Goal: Entertainment & Leisure: Consume media (video, audio)

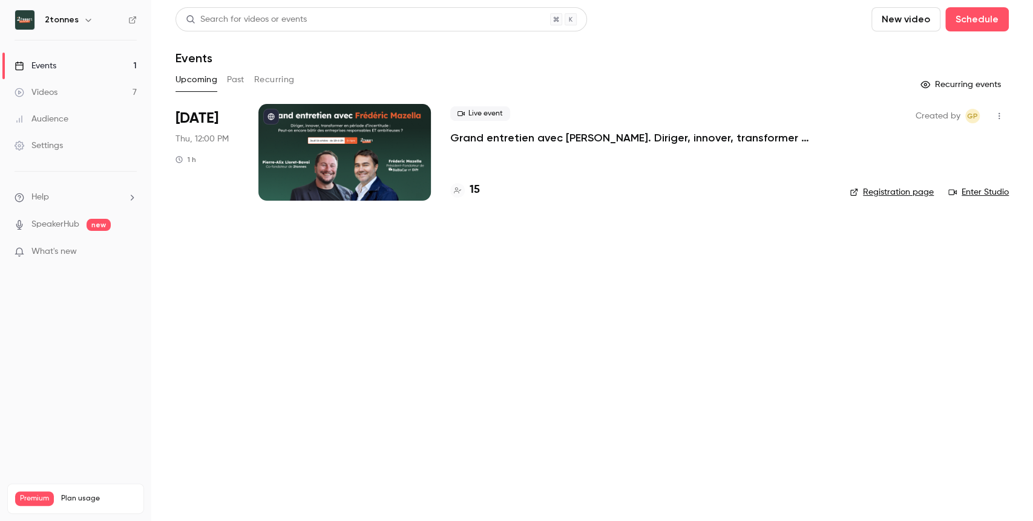
click at [994, 116] on icon "button" at bounding box center [999, 116] width 10 height 8
click at [687, 243] on div at bounding box center [516, 260] width 1033 height 521
click at [792, 134] on p "Grand entretien avec [PERSON_NAME]. Diriger, innover, transformer en période d’…" at bounding box center [631, 138] width 363 height 15
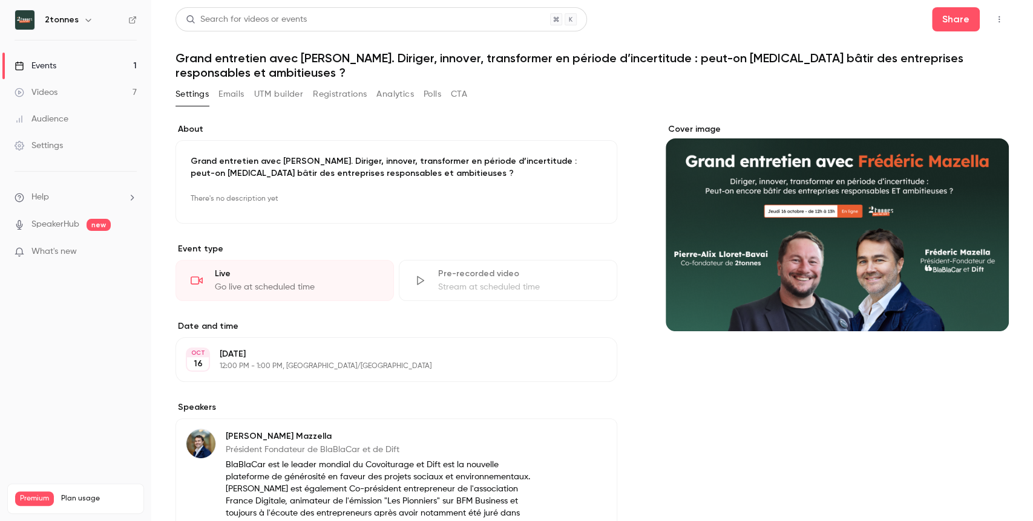
click at [111, 89] on link "Videos 7" at bounding box center [75, 92] width 151 height 27
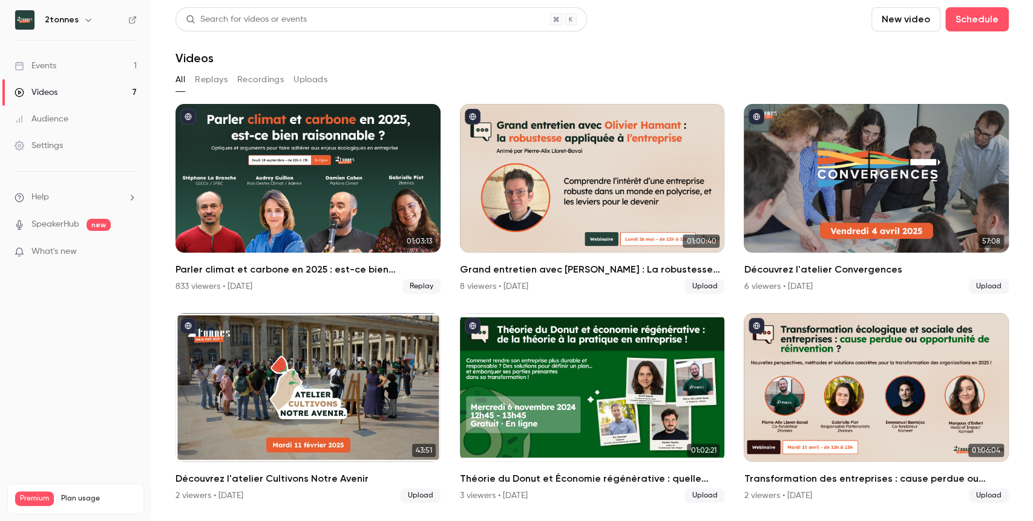
click at [214, 83] on button "Replays" at bounding box center [211, 79] width 33 height 19
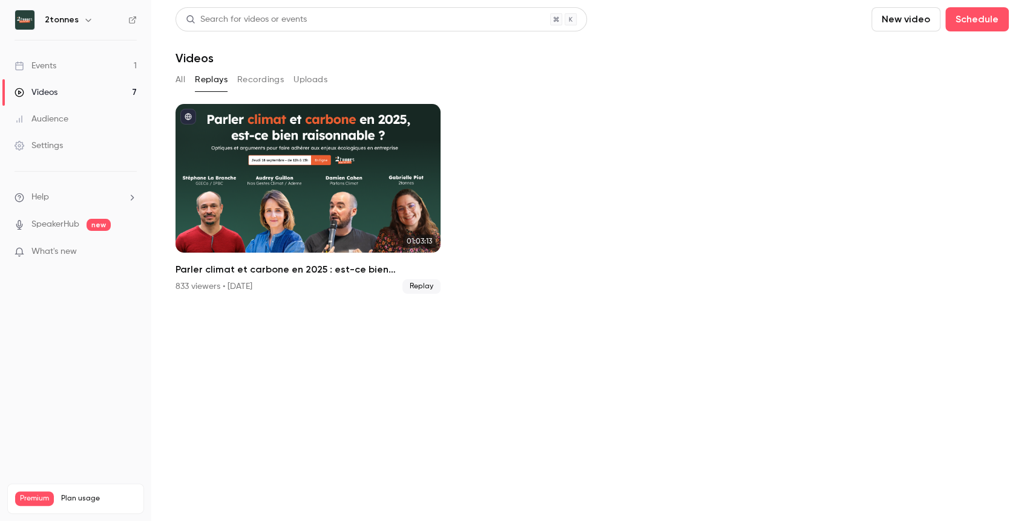
click at [345, 186] on div "Parler climat et carbone en 2025 : est-ce bien raisonnable ?" at bounding box center [307, 178] width 265 height 149
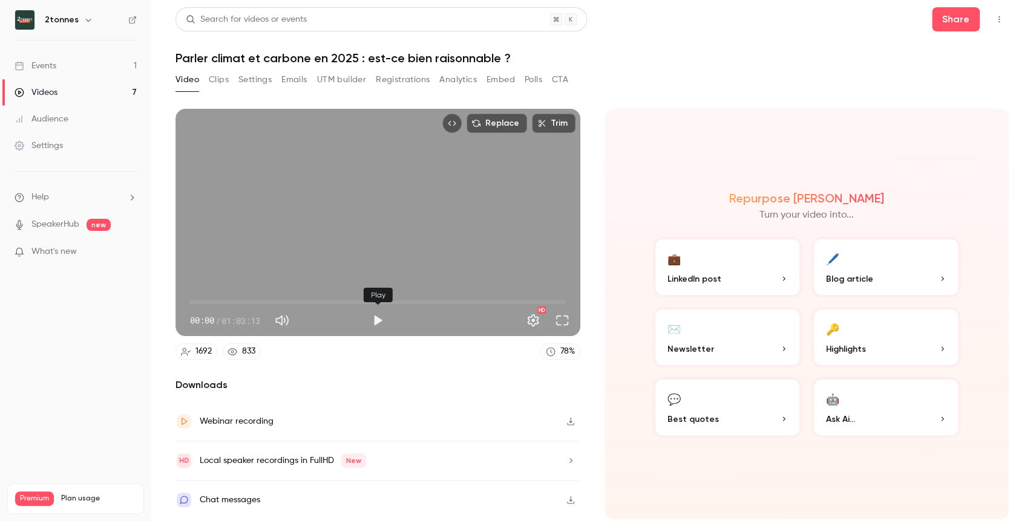
click at [380, 320] on button "Play" at bounding box center [377, 320] width 24 height 24
click at [566, 325] on button "Full screen" at bounding box center [562, 320] width 24 height 24
type input "***"
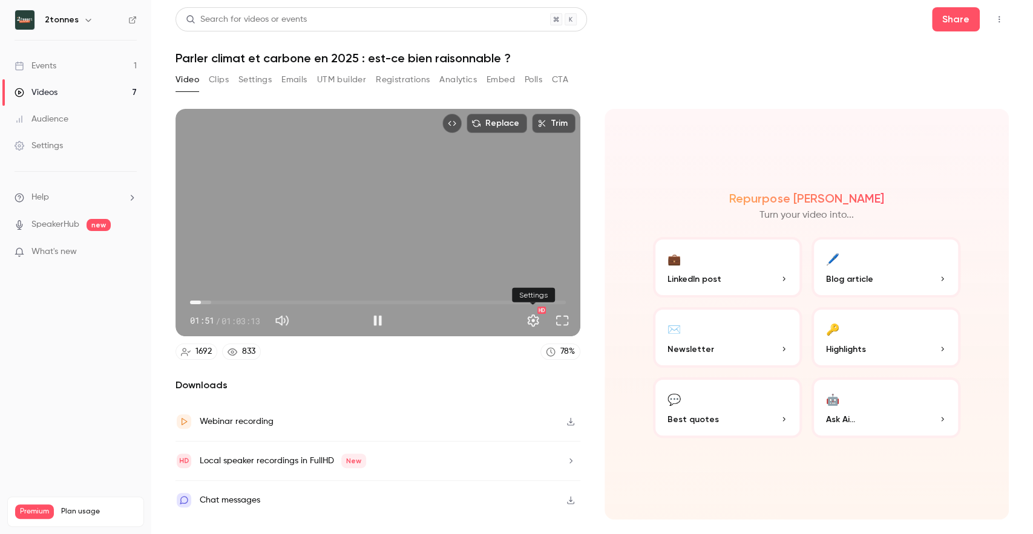
click at [530, 330] on button "Settings" at bounding box center [533, 320] width 24 height 24
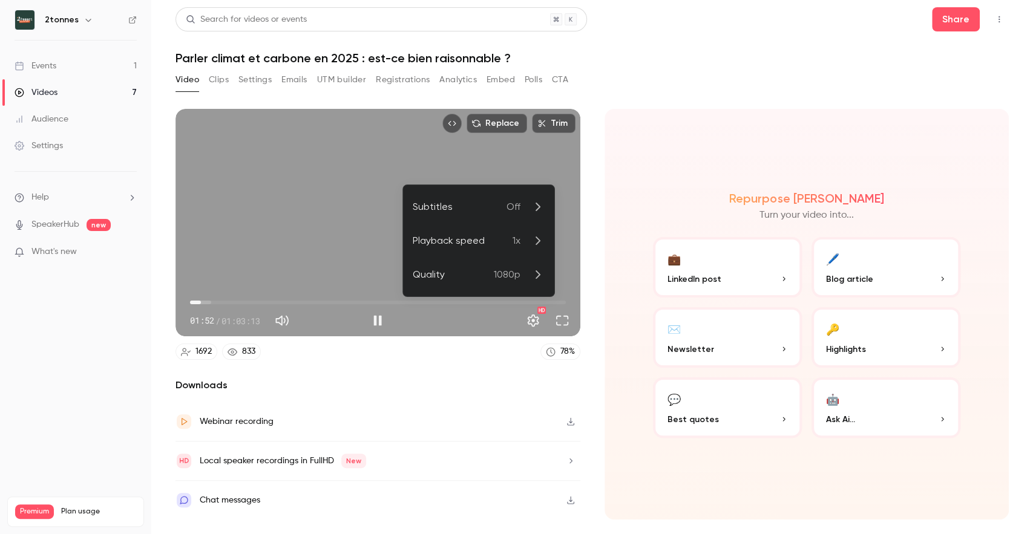
click at [517, 281] on span "1080p" at bounding box center [507, 274] width 27 height 15
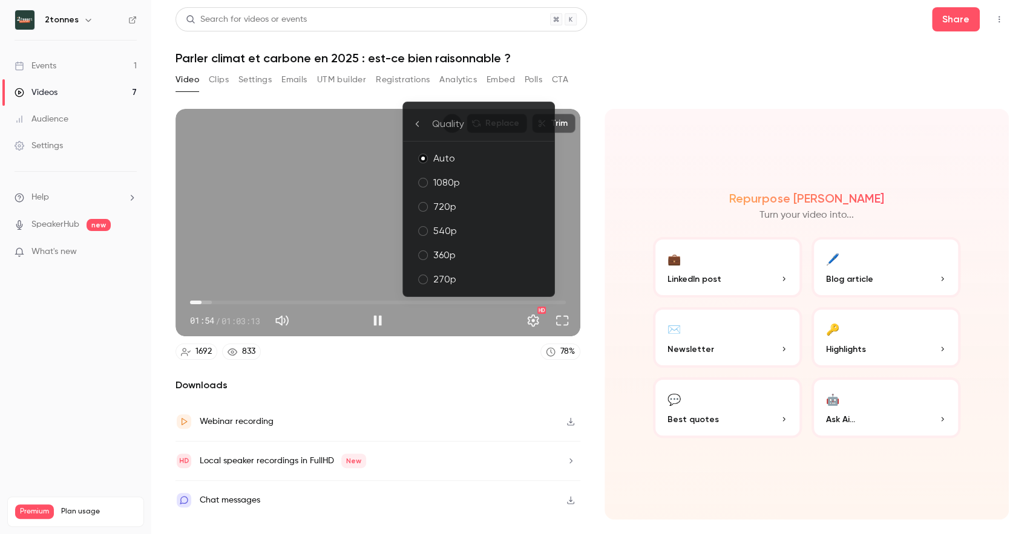
click at [483, 250] on div "360p" at bounding box center [488, 255] width 111 height 15
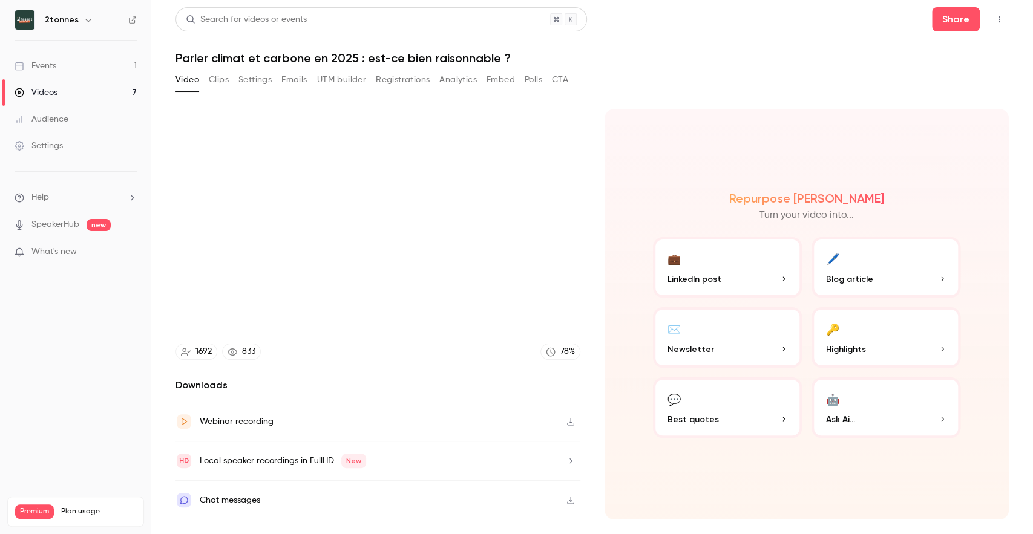
click at [632, 184] on div "Repurpose Ai Turn your video into... 💼 LinkedIn post 🖊️ Blog article ✉️ Newslet…" at bounding box center [806, 314] width 405 height 411
click at [921, 146] on div "Repurpose Ai Turn your video into... 💼 LinkedIn post 🖊️ Blog article ✉️ Newslet…" at bounding box center [806, 314] width 405 height 411
click at [207, 80] on div "Video Clips Settings Emails UTM builder Registrations Analytics Embed Polls CTA" at bounding box center [371, 79] width 393 height 19
type input "***"
click at [215, 80] on button "Clips" at bounding box center [219, 79] width 20 height 19
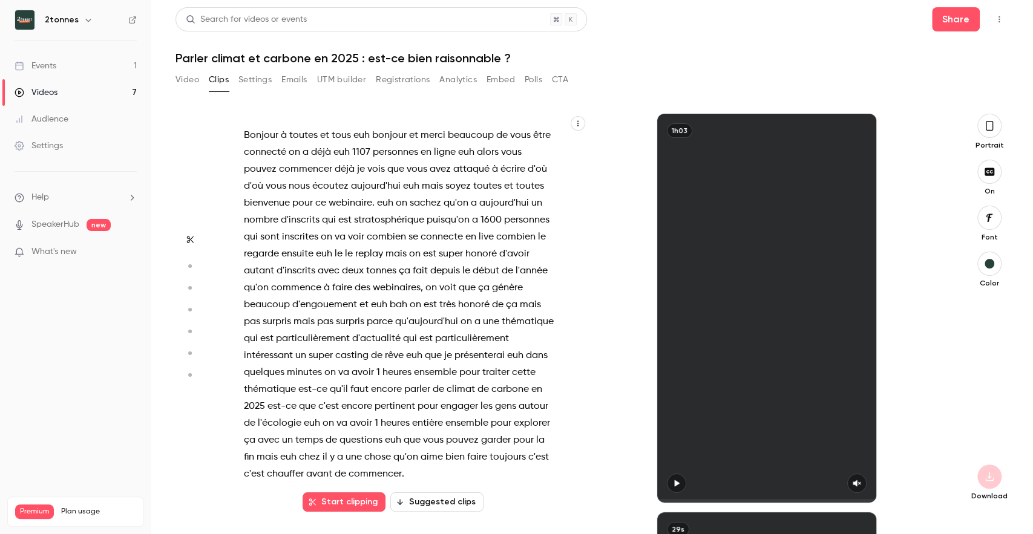
click at [246, 81] on button "Settings" at bounding box center [254, 79] width 33 height 19
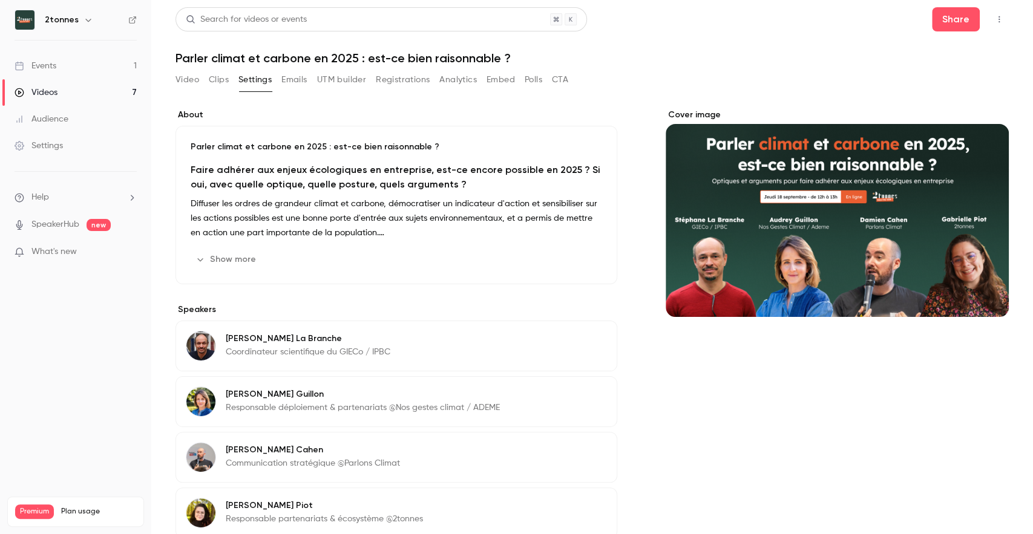
click at [465, 81] on button "Analytics" at bounding box center [458, 79] width 38 height 19
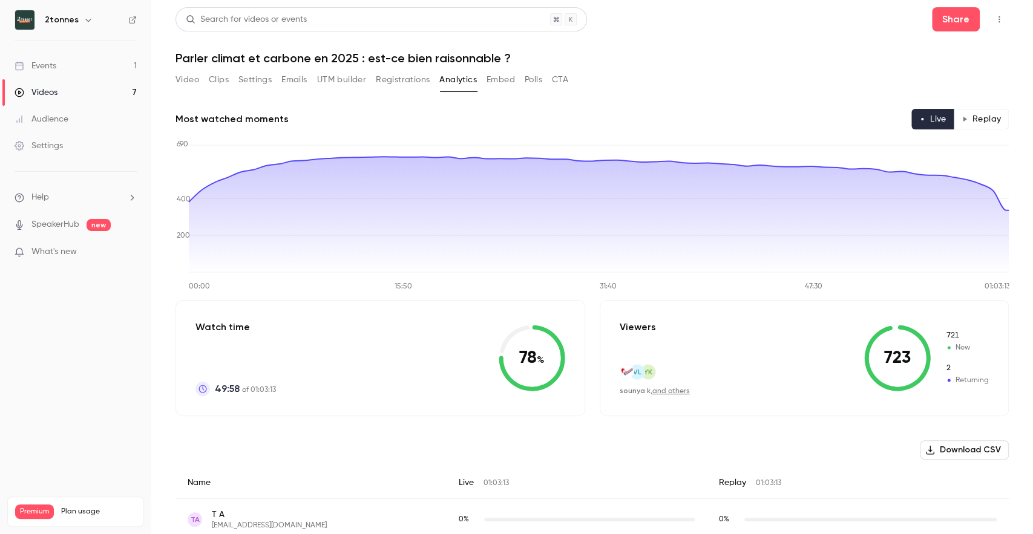
click at [244, 83] on button "Settings" at bounding box center [254, 79] width 33 height 19
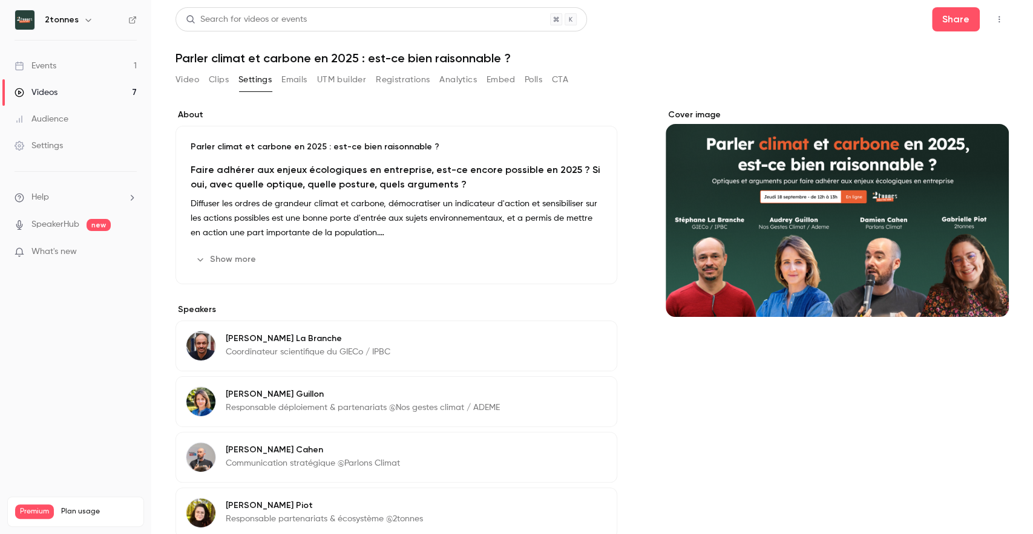
click at [205, 79] on div "Video Clips Settings Emails UTM builder Registrations Analytics Embed Polls CTA" at bounding box center [371, 79] width 393 height 19
click at [217, 78] on button "Clips" at bounding box center [219, 79] width 20 height 19
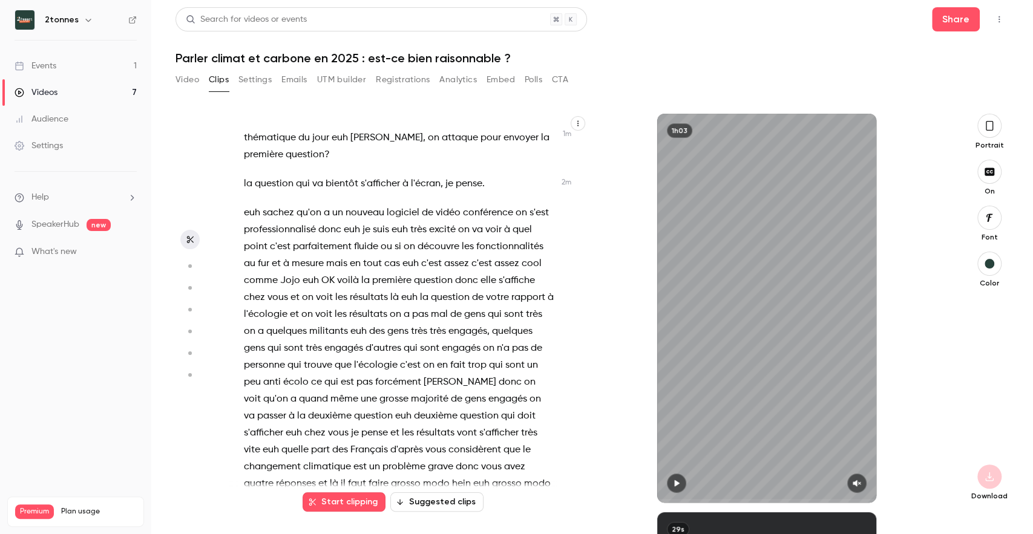
scroll to position [605, 0]
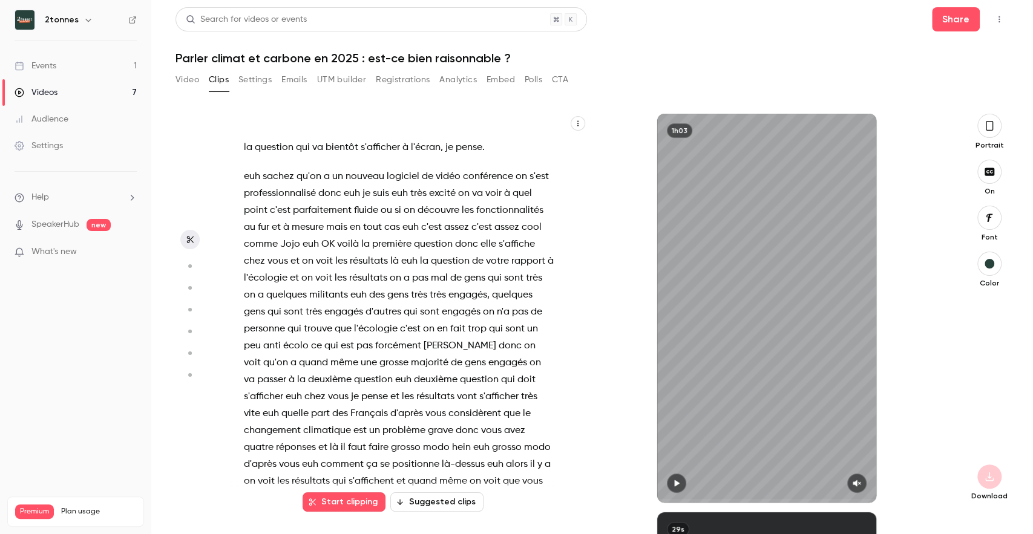
click at [189, 80] on button "Video" at bounding box center [187, 79] width 24 height 19
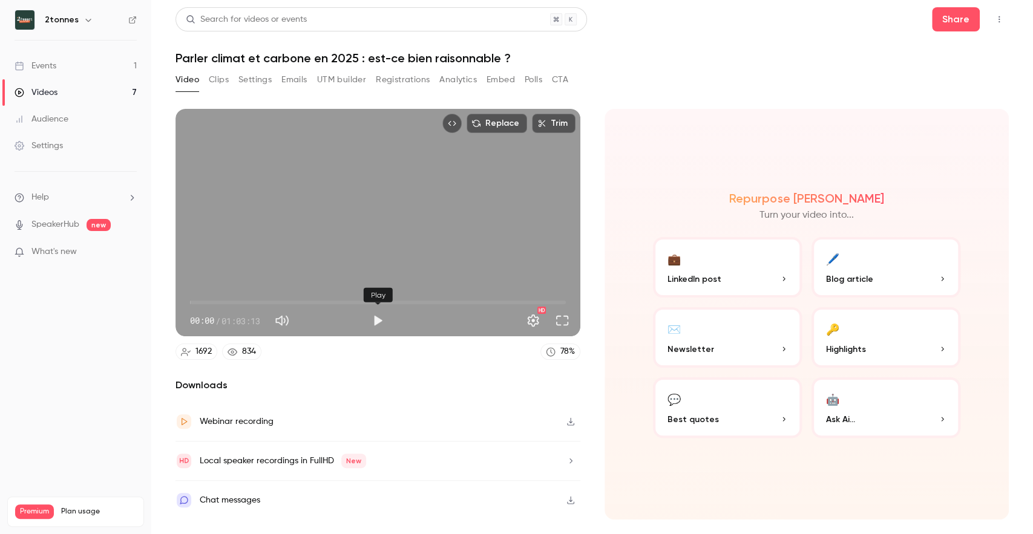
click at [382, 320] on button "Play" at bounding box center [377, 320] width 24 height 24
click at [230, 301] on span "00:04" at bounding box center [378, 302] width 376 height 19
click at [537, 324] on button "Settings" at bounding box center [533, 320] width 24 height 24
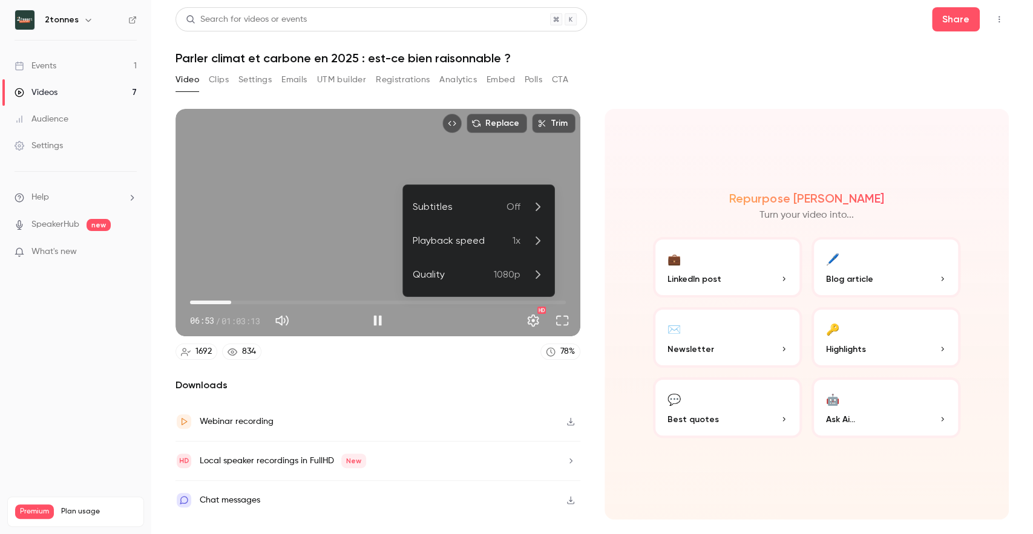
click at [516, 273] on span "1080p" at bounding box center [507, 274] width 27 height 15
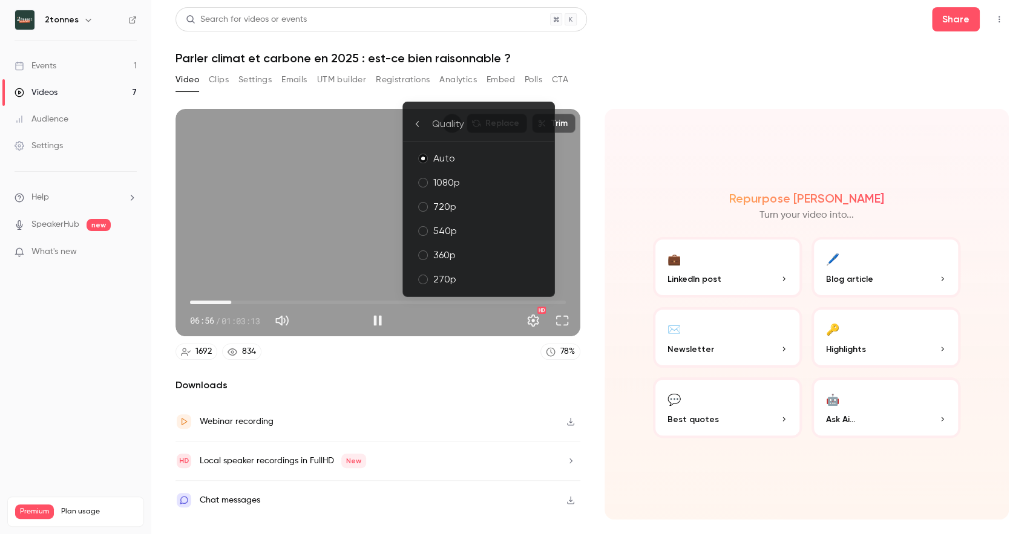
click at [462, 259] on div "360p" at bounding box center [488, 255] width 111 height 15
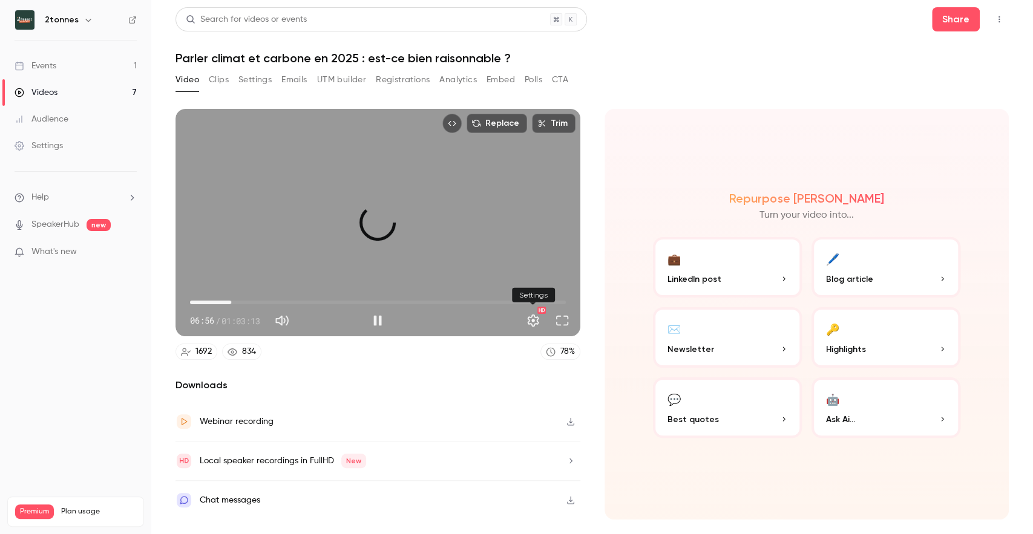
click at [530, 325] on button "Settings" at bounding box center [533, 320] width 24 height 24
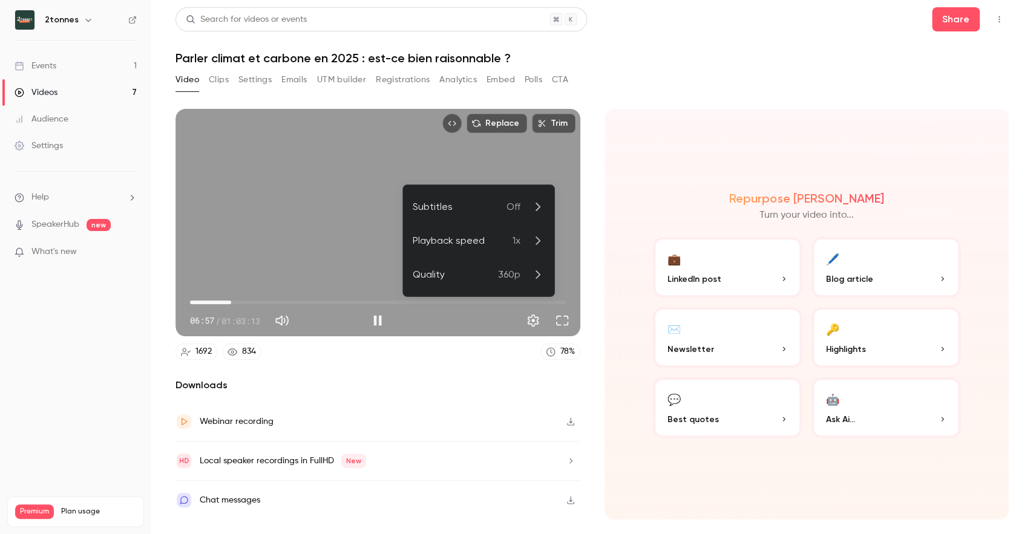
click at [526, 252] on li "Playback speed 1x" at bounding box center [478, 241] width 151 height 34
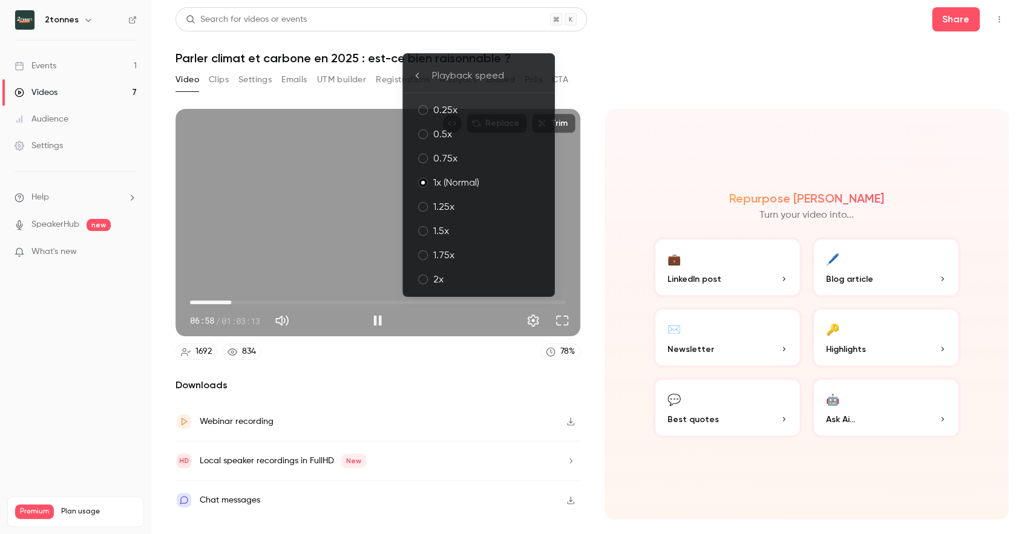
click at [454, 212] on div "1.25x" at bounding box center [488, 207] width 111 height 15
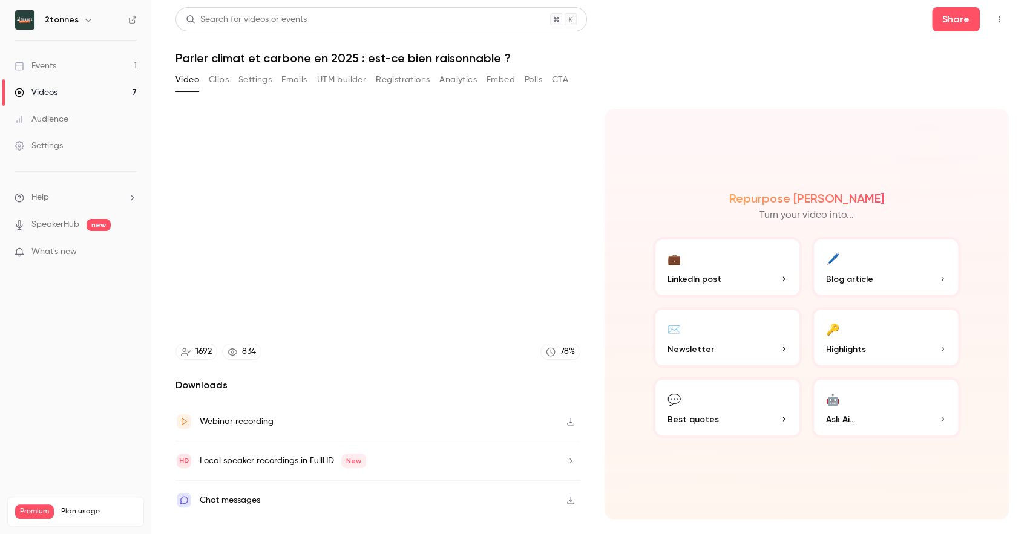
click at [657, 177] on div "Repurpose Ai Turn your video into... 💼 LinkedIn post 🖊️ Blog article ✉️ Newslet…" at bounding box center [806, 314] width 405 height 411
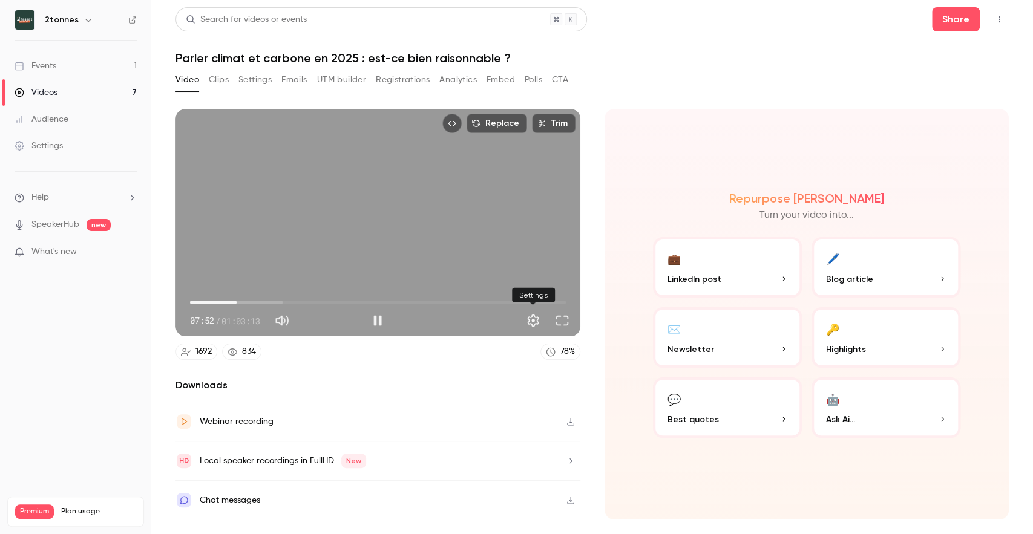
click at [527, 330] on button "Settings" at bounding box center [533, 320] width 24 height 24
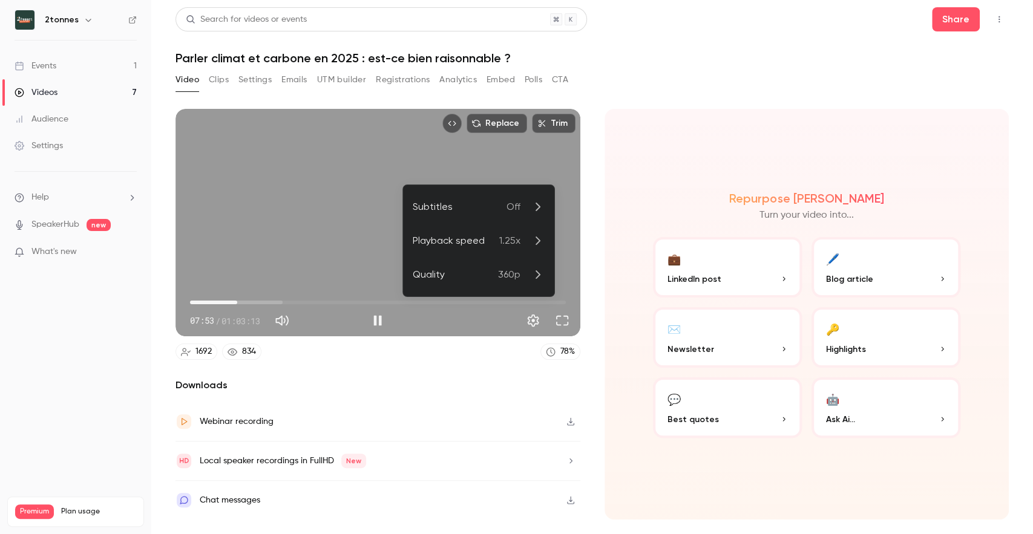
click at [521, 252] on li "Playback speed 1.25x" at bounding box center [478, 241] width 151 height 34
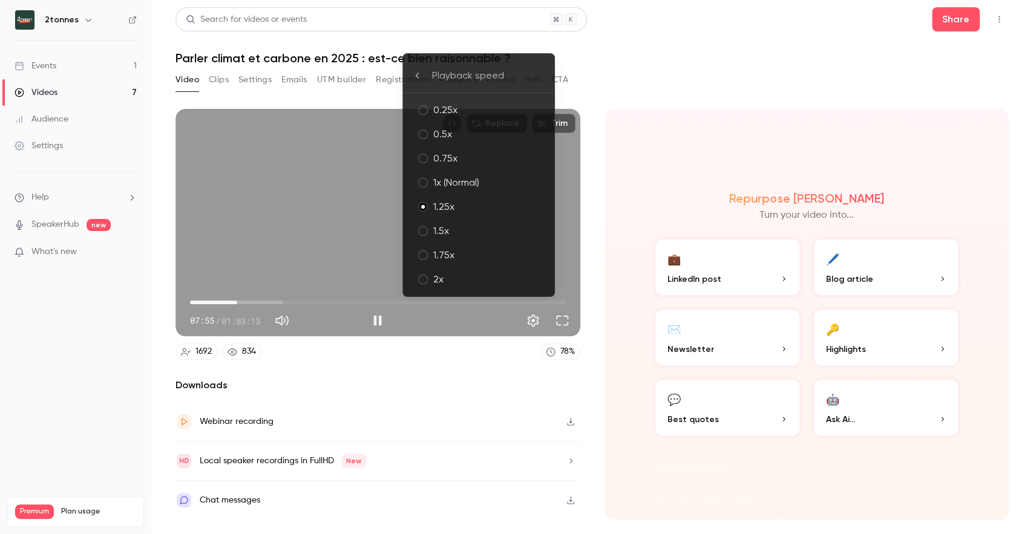
click at [488, 184] on div "1x (Normal)" at bounding box center [488, 182] width 111 height 15
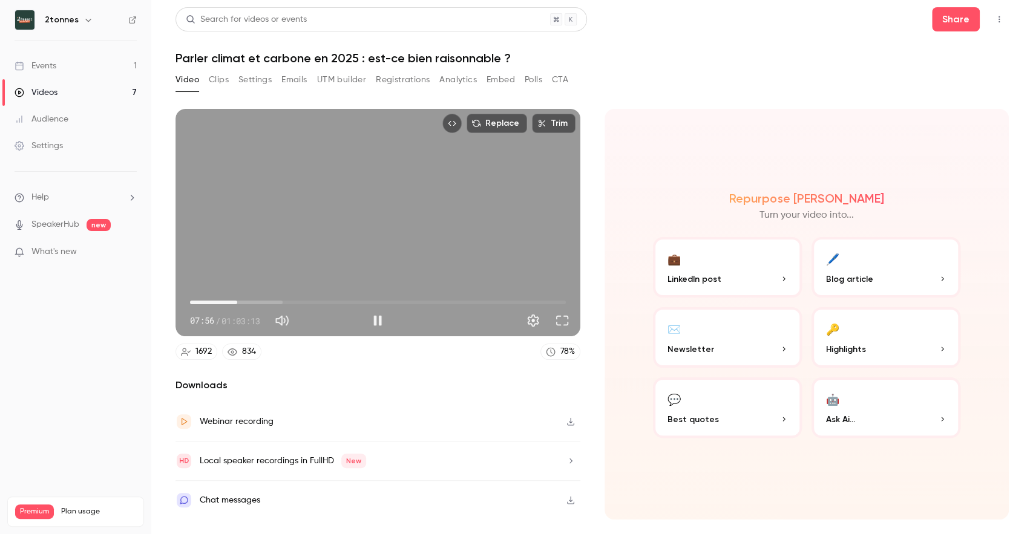
click at [710, 172] on div "Repurpose Ai Turn your video into... 💼 LinkedIn post 🖊️ Blog article ✉️ Newslet…" at bounding box center [806, 314] width 405 height 411
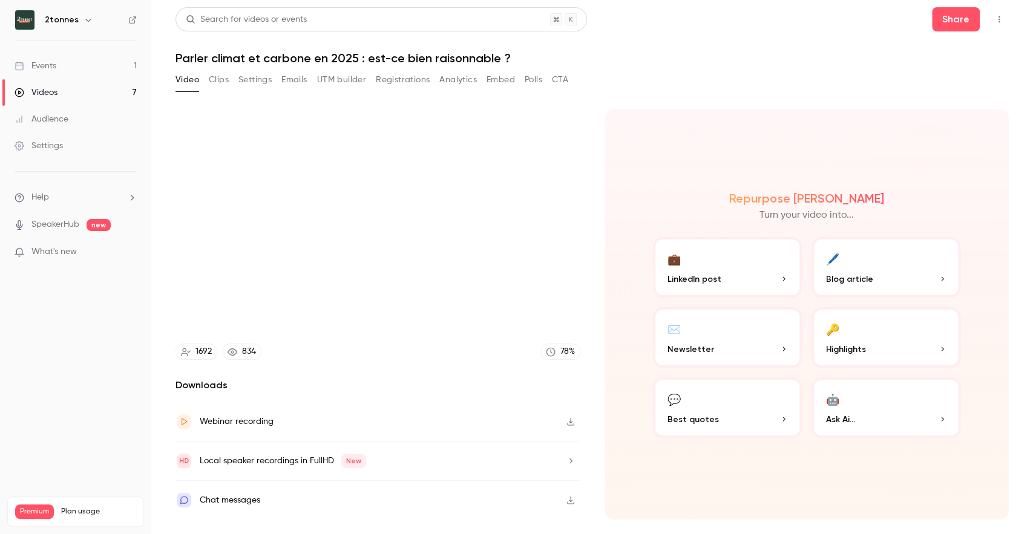
type input "******"
